Goal: Task Accomplishment & Management: Use online tool/utility

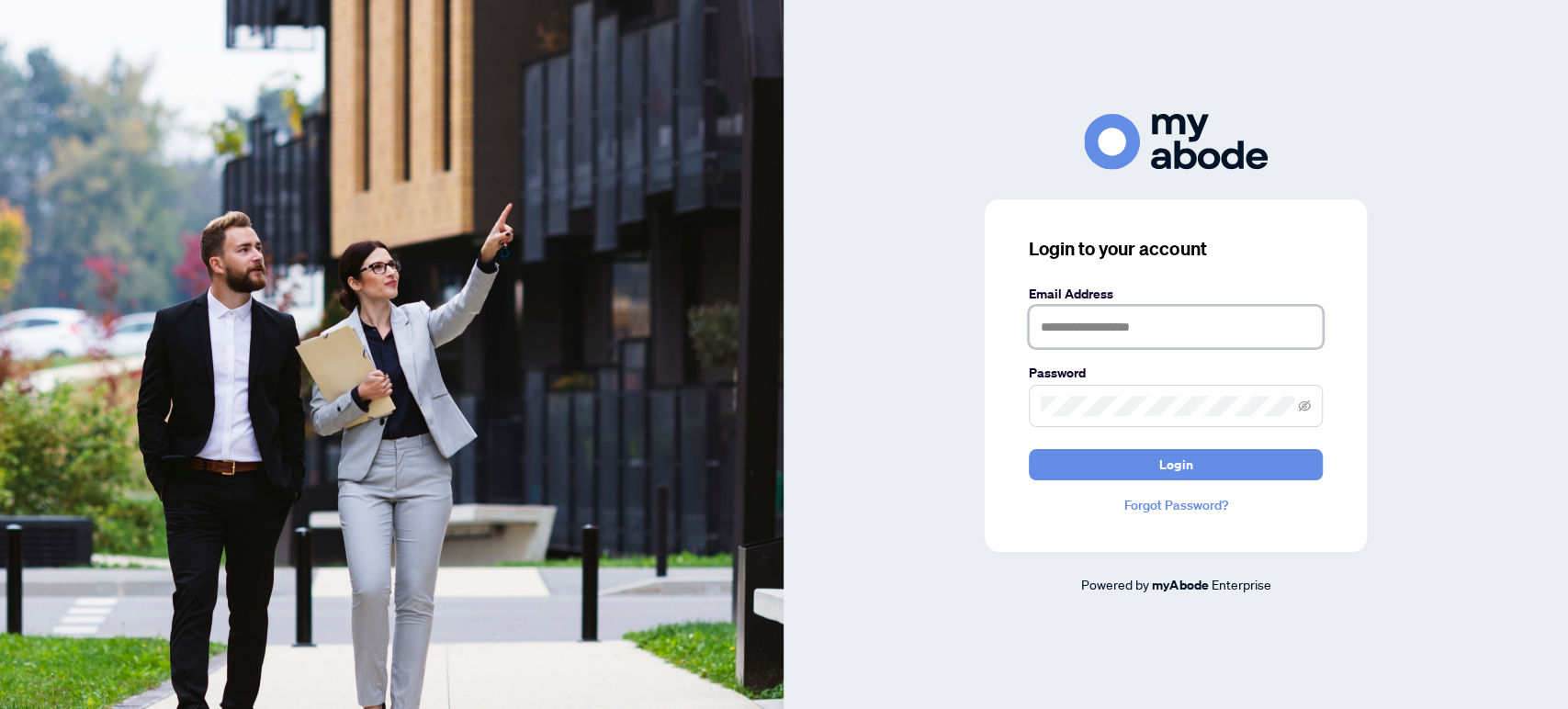
click at [1102, 329] on input "text" at bounding box center [1176, 326] width 294 height 42
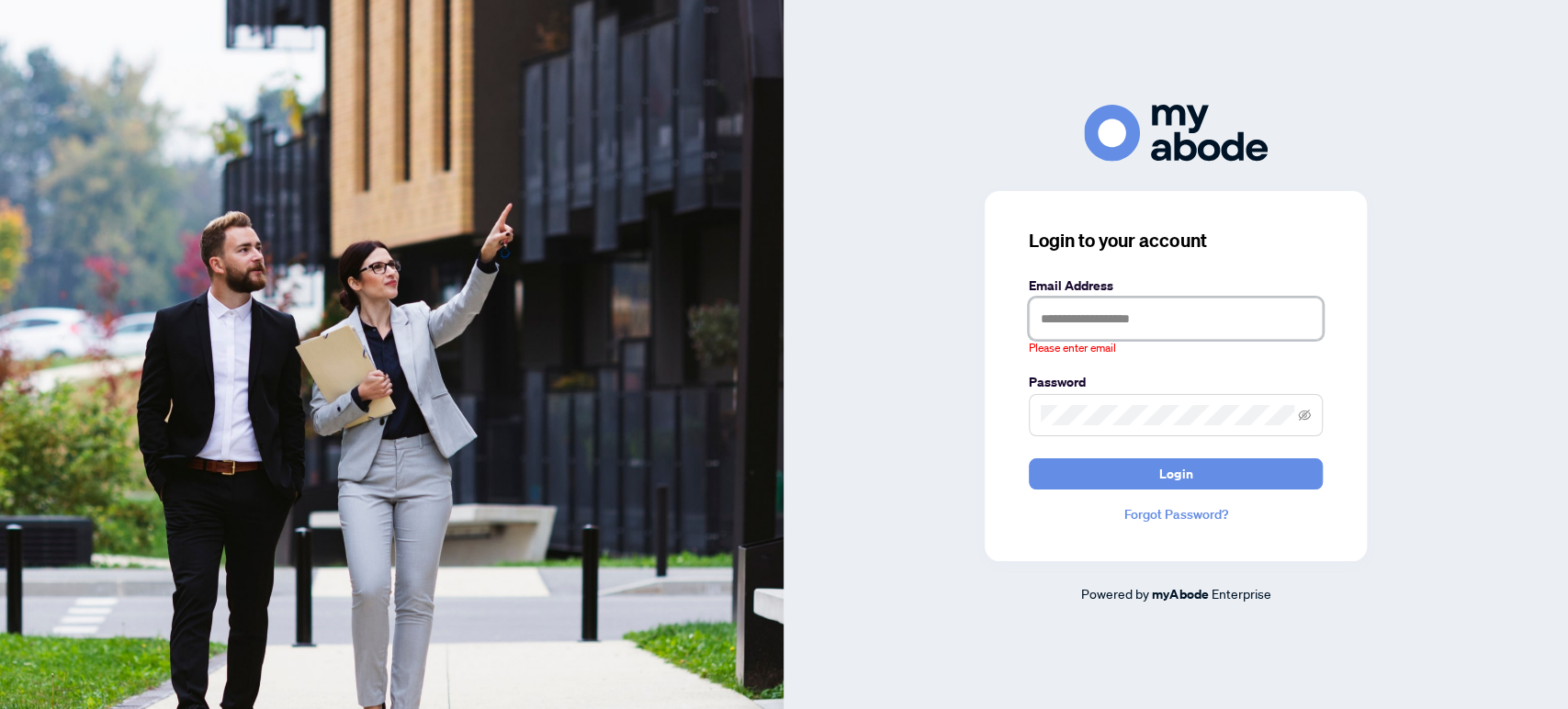
type input "**********"
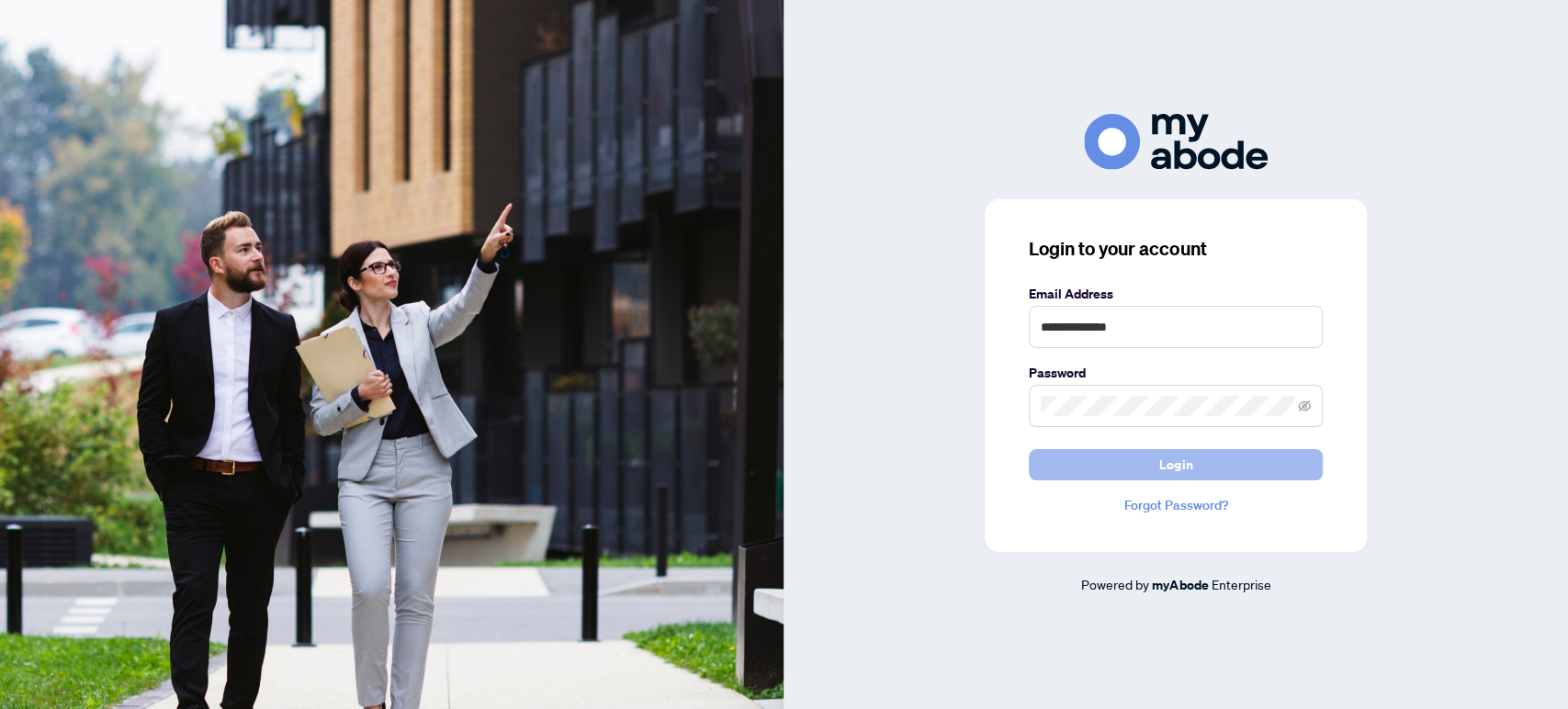
click at [1197, 470] on button "Login" at bounding box center [1176, 464] width 294 height 31
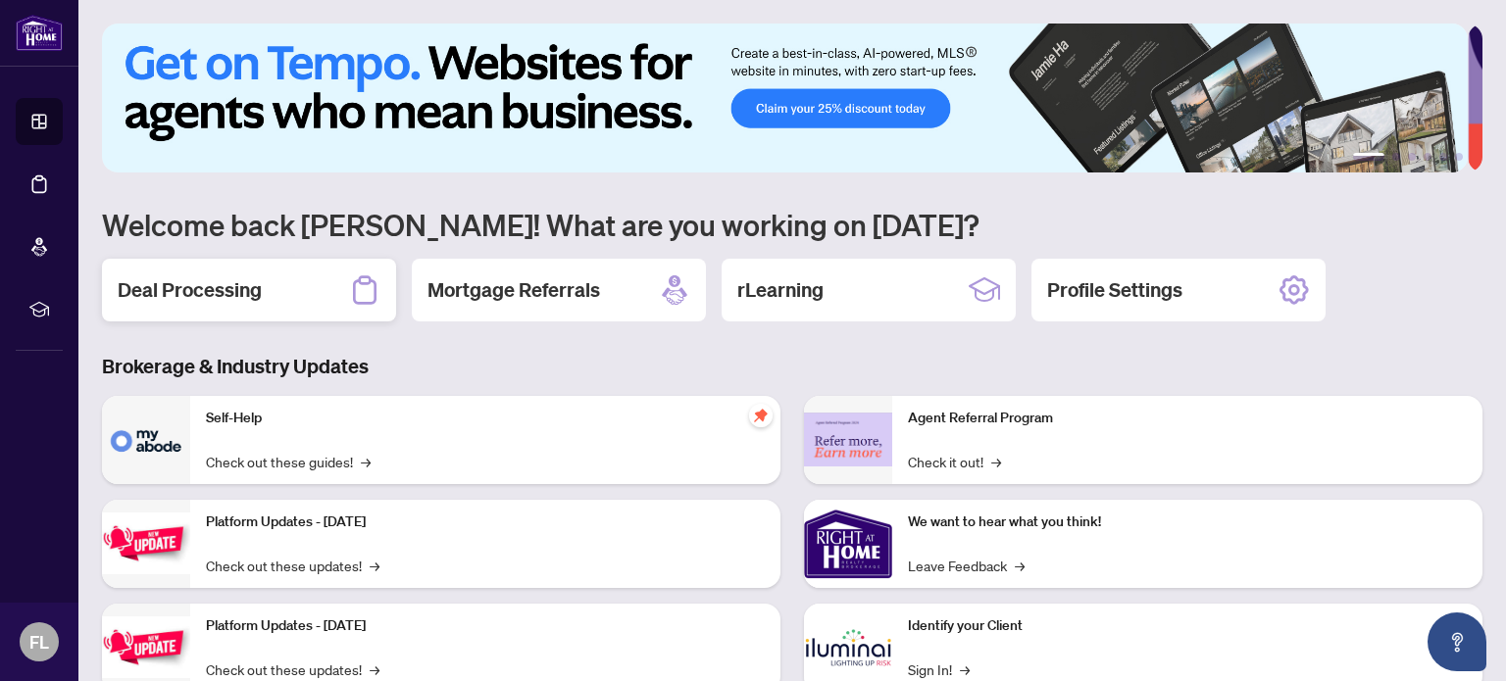
click at [230, 286] on h2 "Deal Processing" at bounding box center [190, 289] width 144 height 27
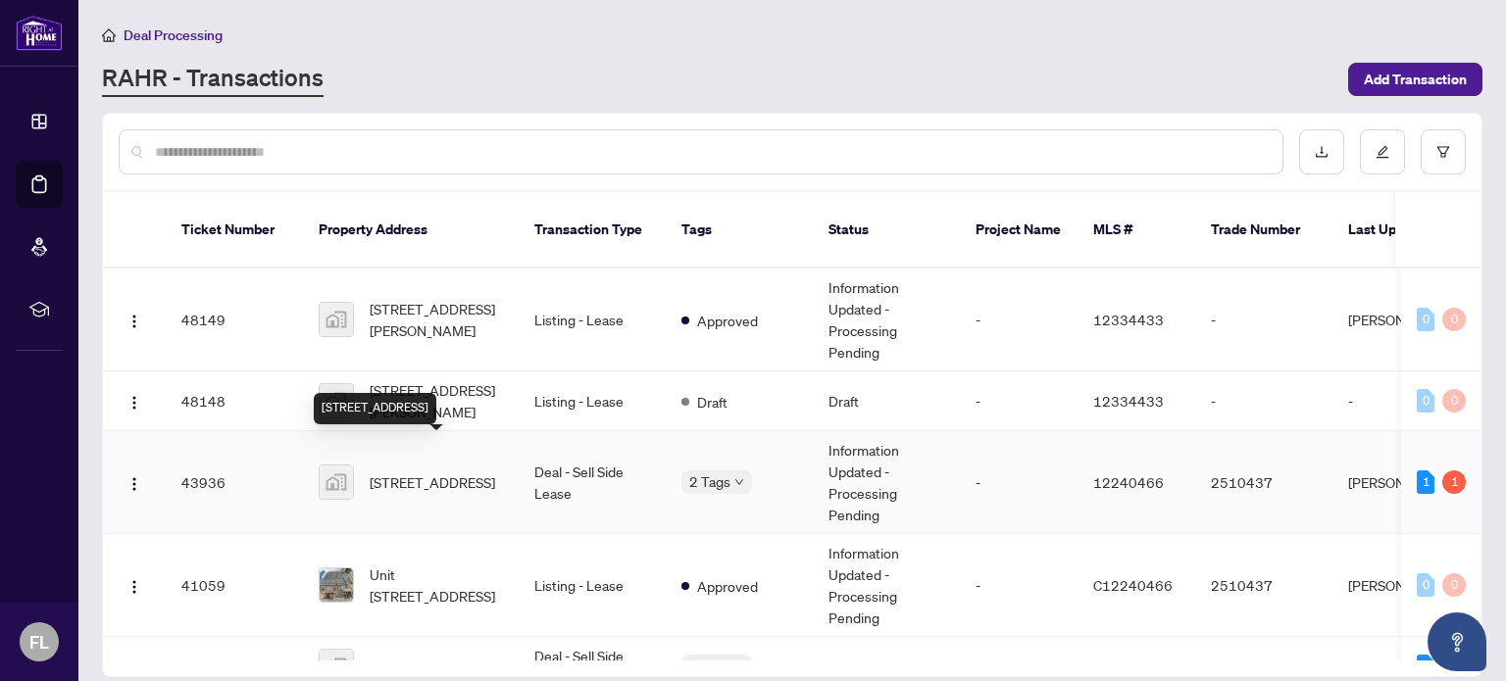
click at [424, 472] on span "[STREET_ADDRESS]" at bounding box center [432, 483] width 125 height 22
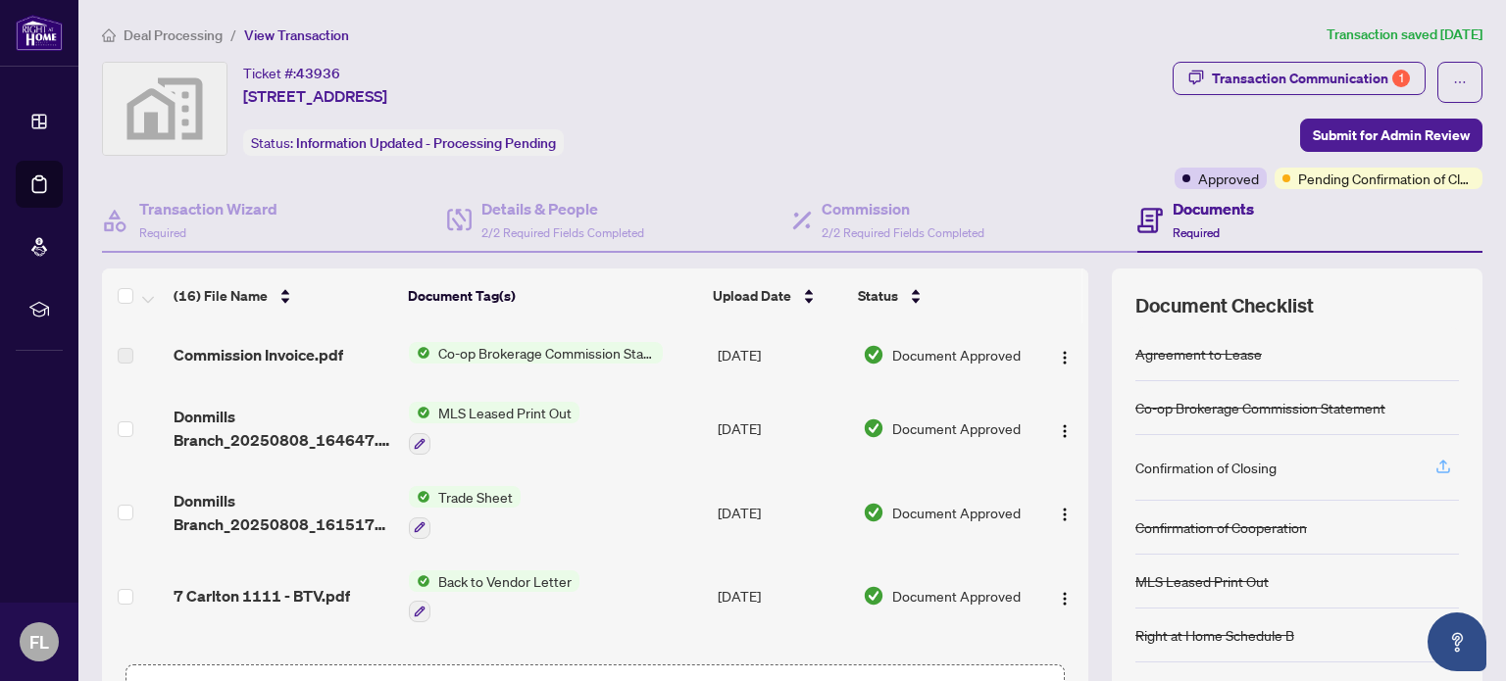
click at [1434, 465] on icon "button" at bounding box center [1443, 467] width 18 height 18
click at [1190, 464] on div "Confirmation of Closing" at bounding box center [1205, 468] width 141 height 22
click at [1382, 136] on span "Submit for Admin Review" at bounding box center [1391, 135] width 157 height 31
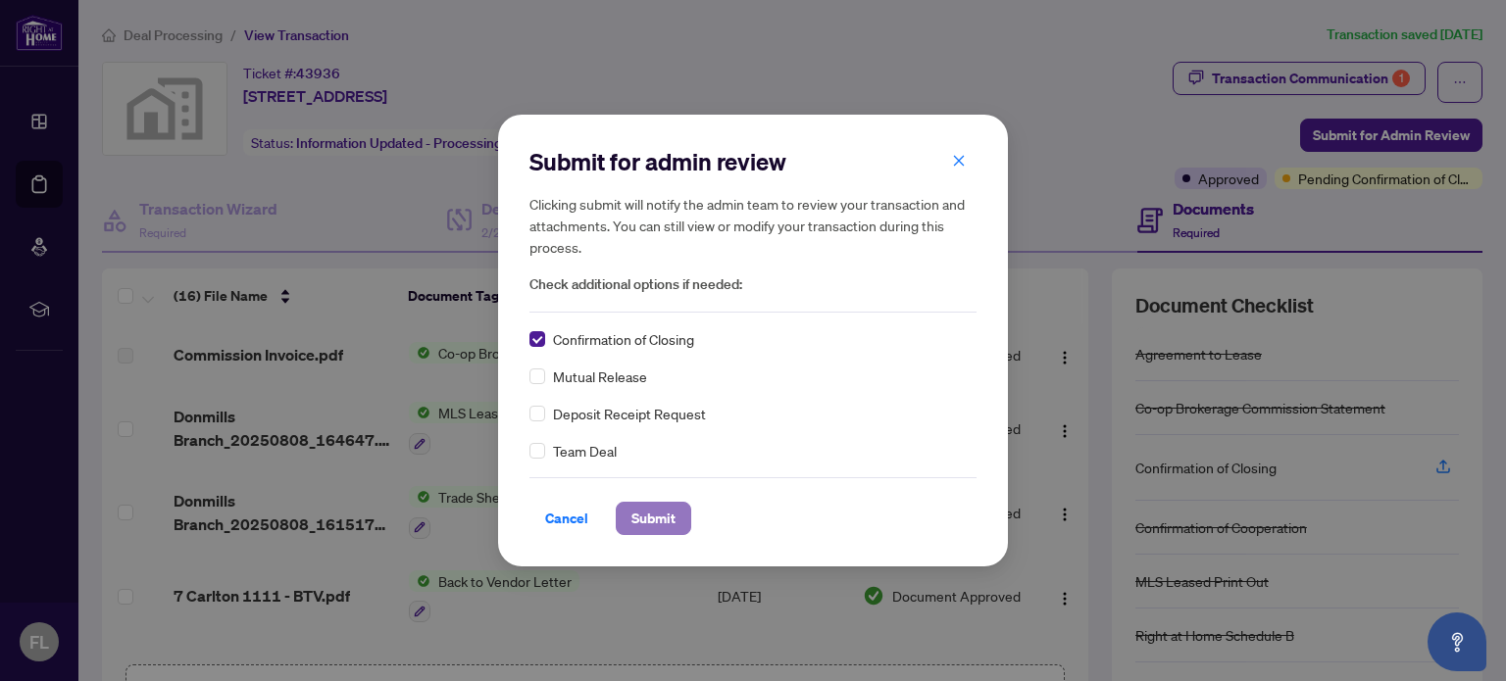
click at [639, 513] on span "Submit" at bounding box center [653, 518] width 44 height 31
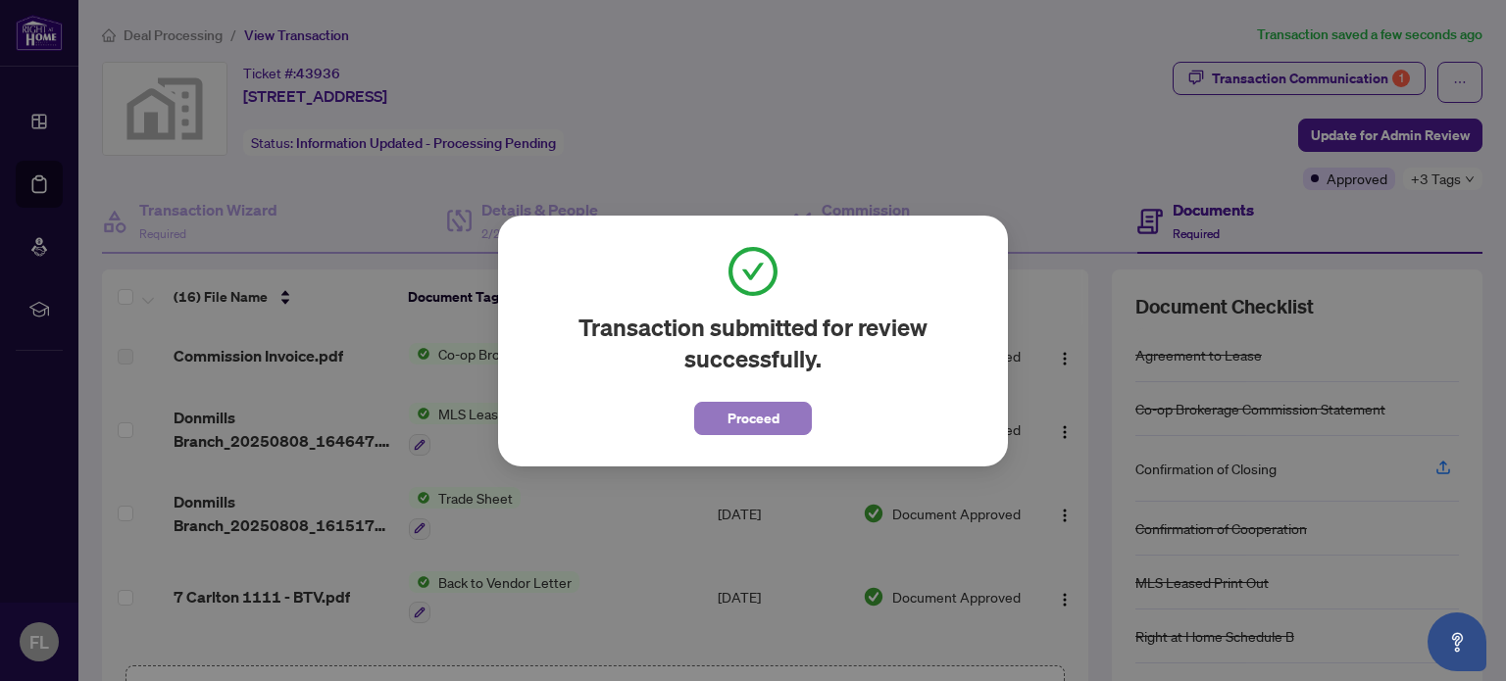
click at [777, 426] on span "Proceed" at bounding box center [753, 418] width 52 height 31
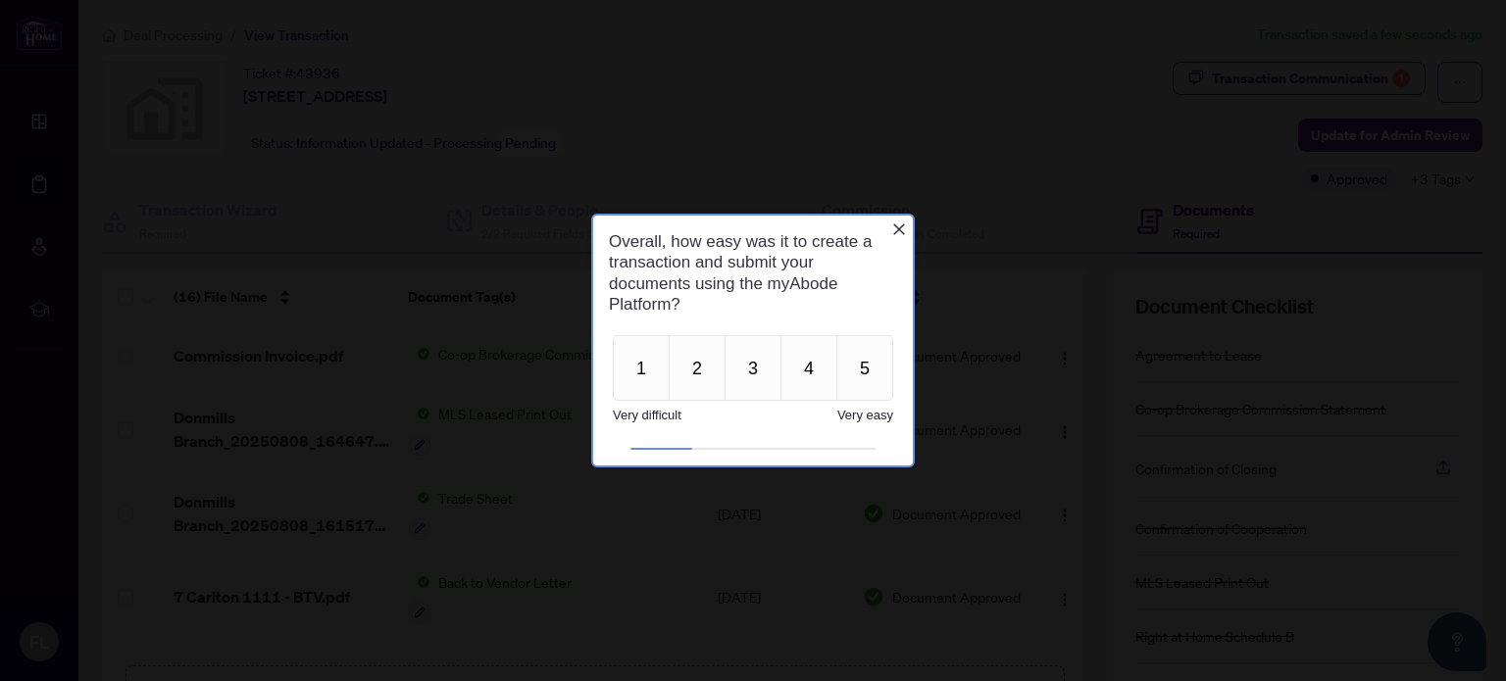
click at [895, 229] on icon "Close button" at bounding box center [899, 229] width 16 height 16
